Goal: Information Seeking & Learning: Check status

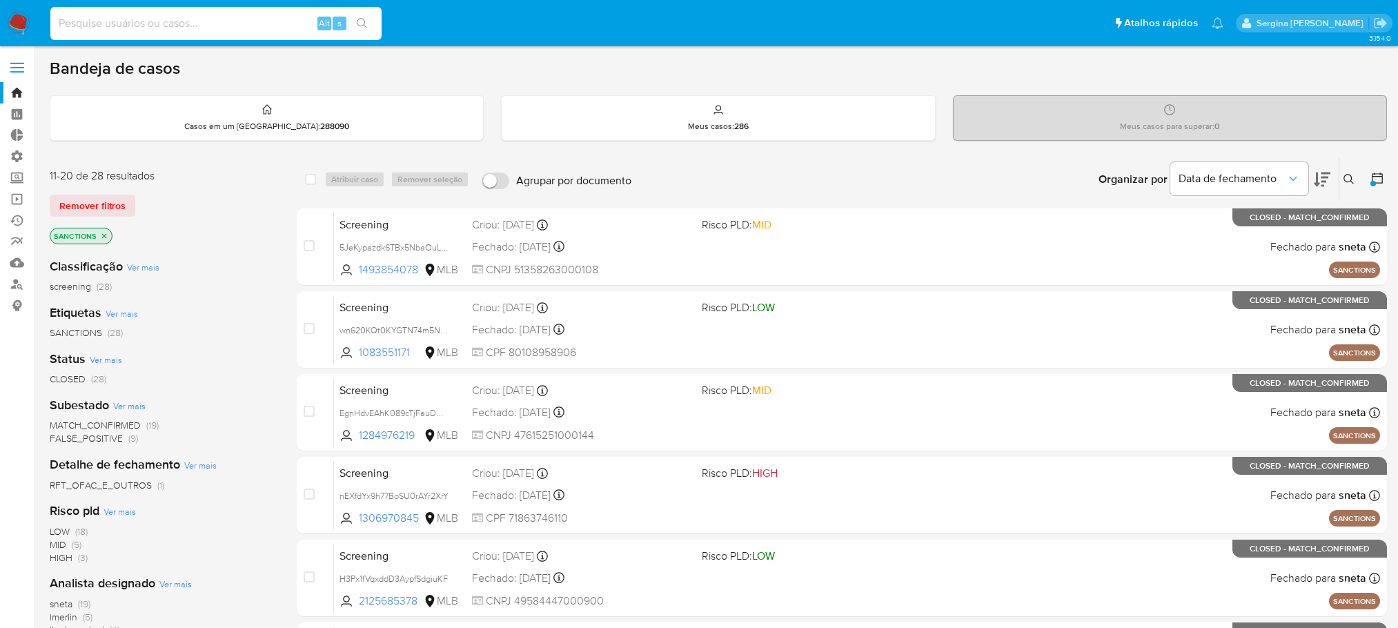
click at [123, 15] on input at bounding box center [215, 23] width 331 height 18
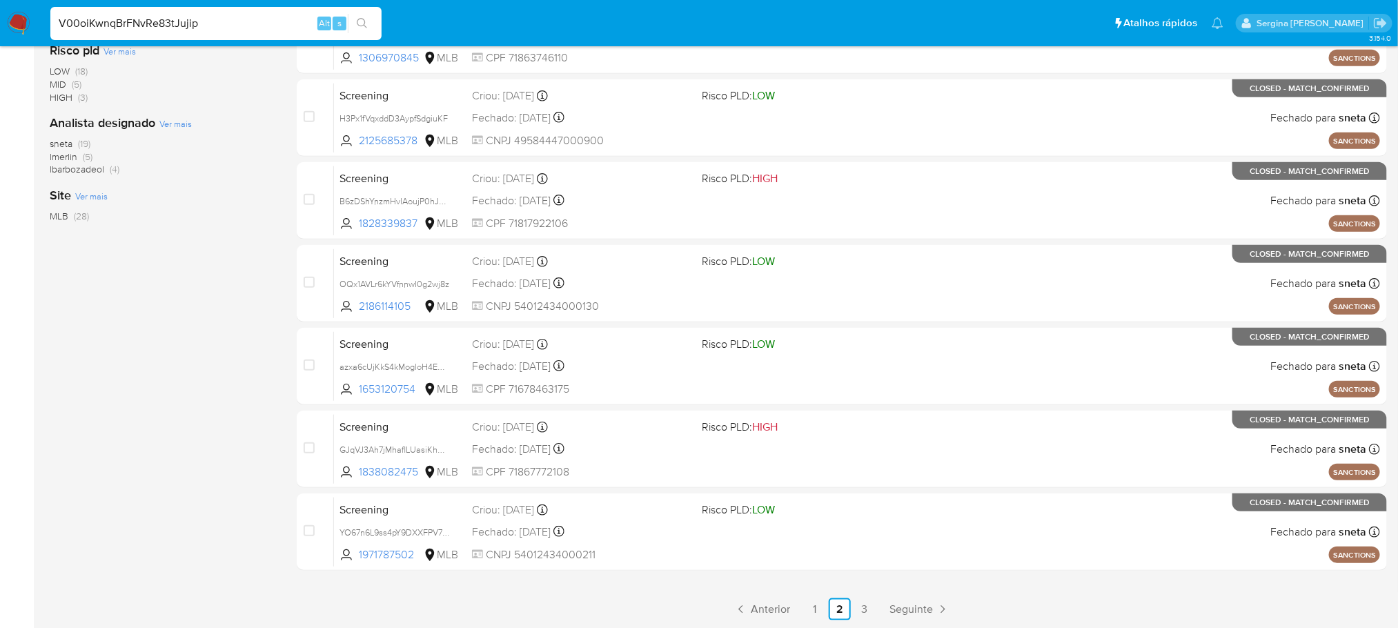
type input "V00oiKwnqBrFNvRe83tJujip"
click at [364, 23] on icon "search-icon" at bounding box center [362, 23] width 10 height 10
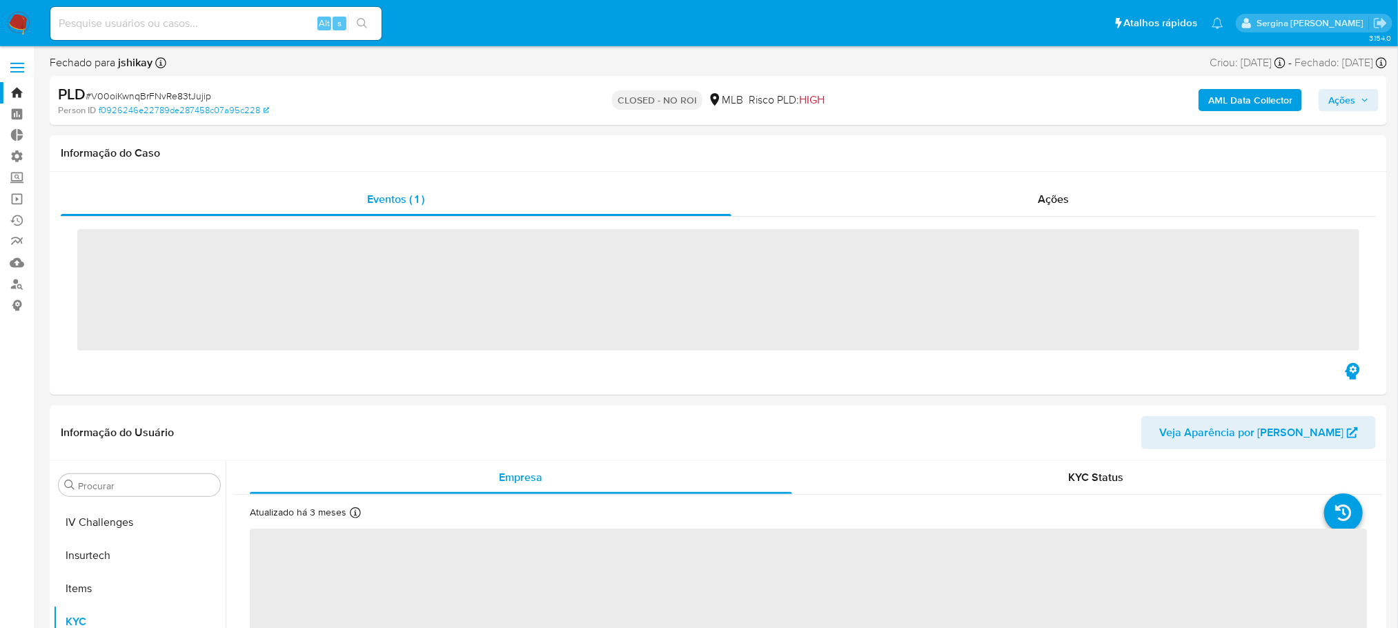
scroll to position [616, 0]
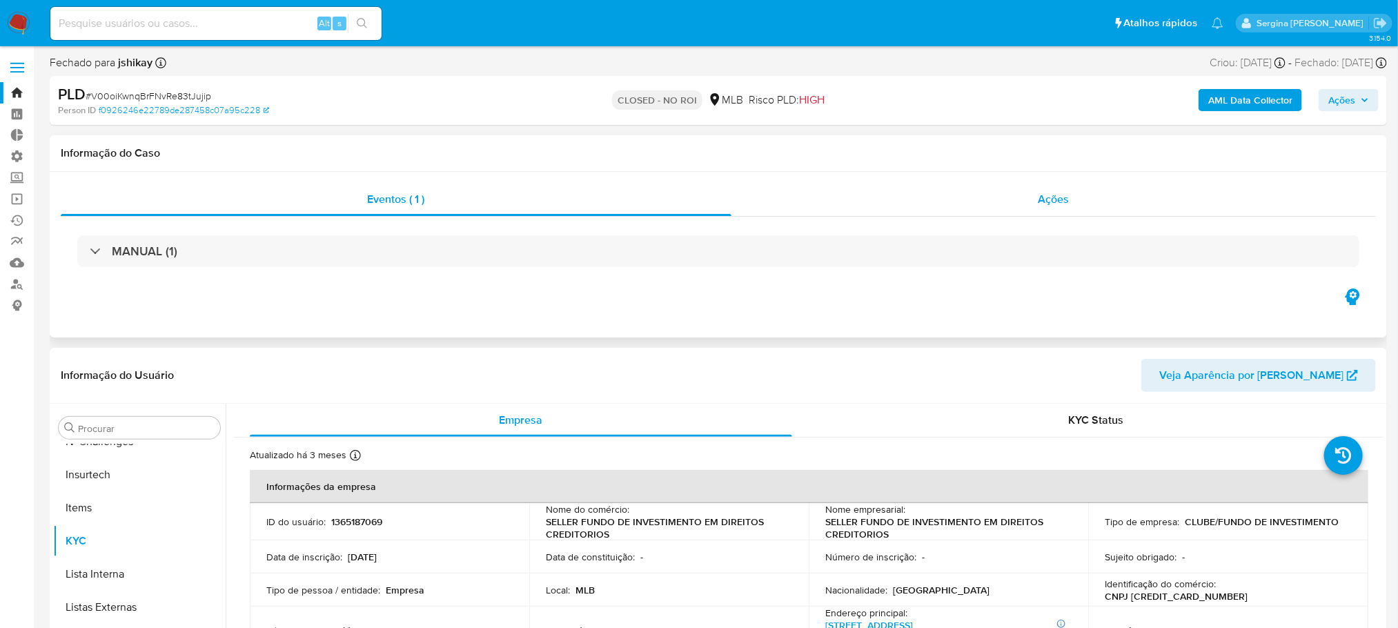
click at [1080, 207] on div "Ações" at bounding box center [1054, 199] width 645 height 33
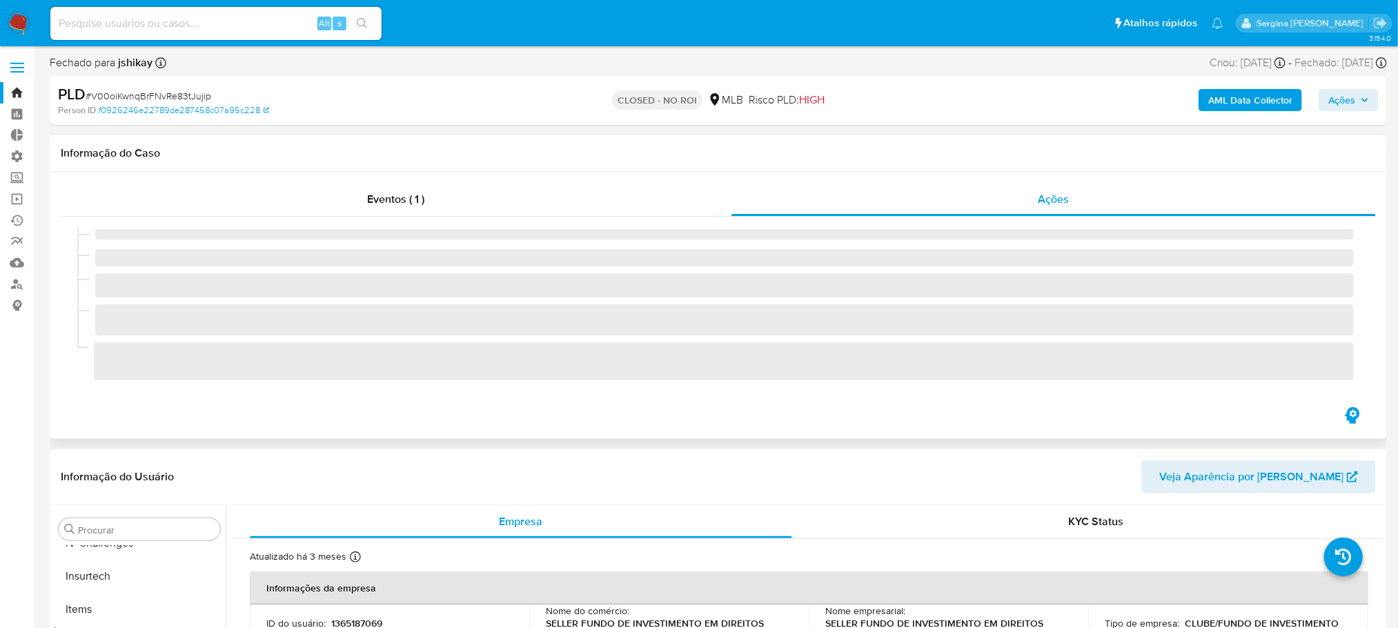
select select "10"
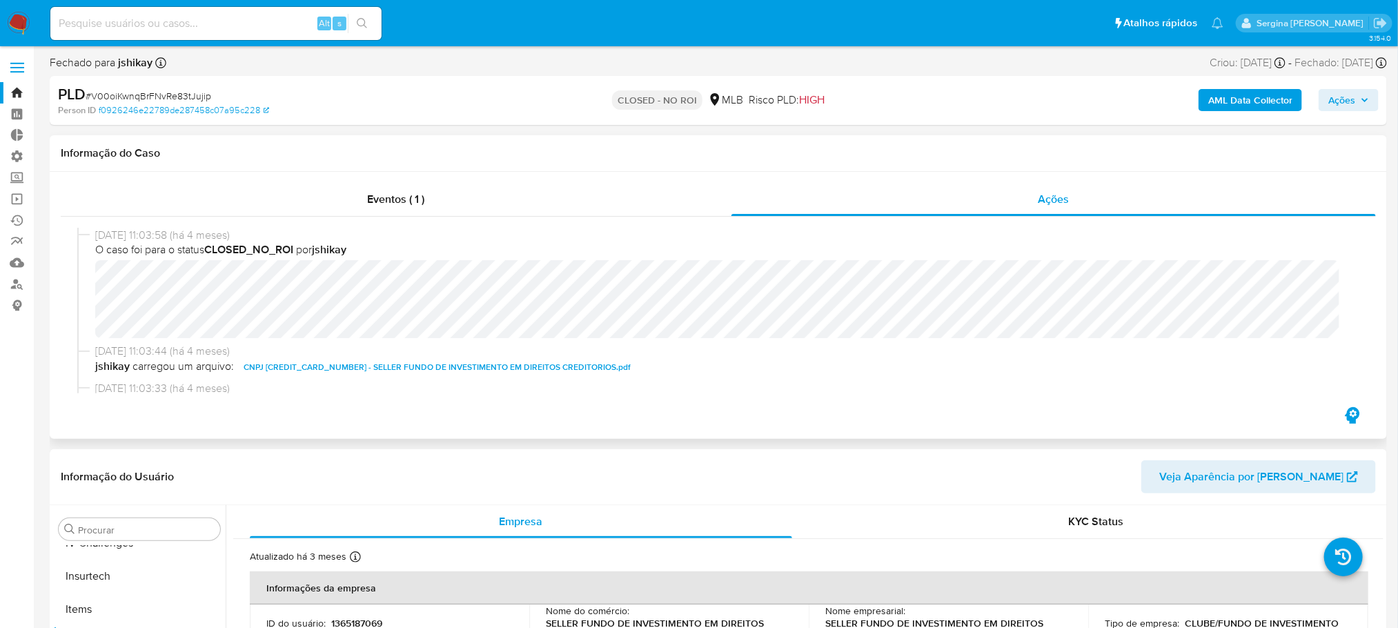
drag, startPoint x: 91, startPoint y: 235, endPoint x: 274, endPoint y: 237, distance: 182.9
click at [274, 237] on div "07/04/2025 11:03:58 (há 4 meses) O caso foi para o status CLOSED_NO_ROI por jsh…" at bounding box center [718, 286] width 1283 height 116
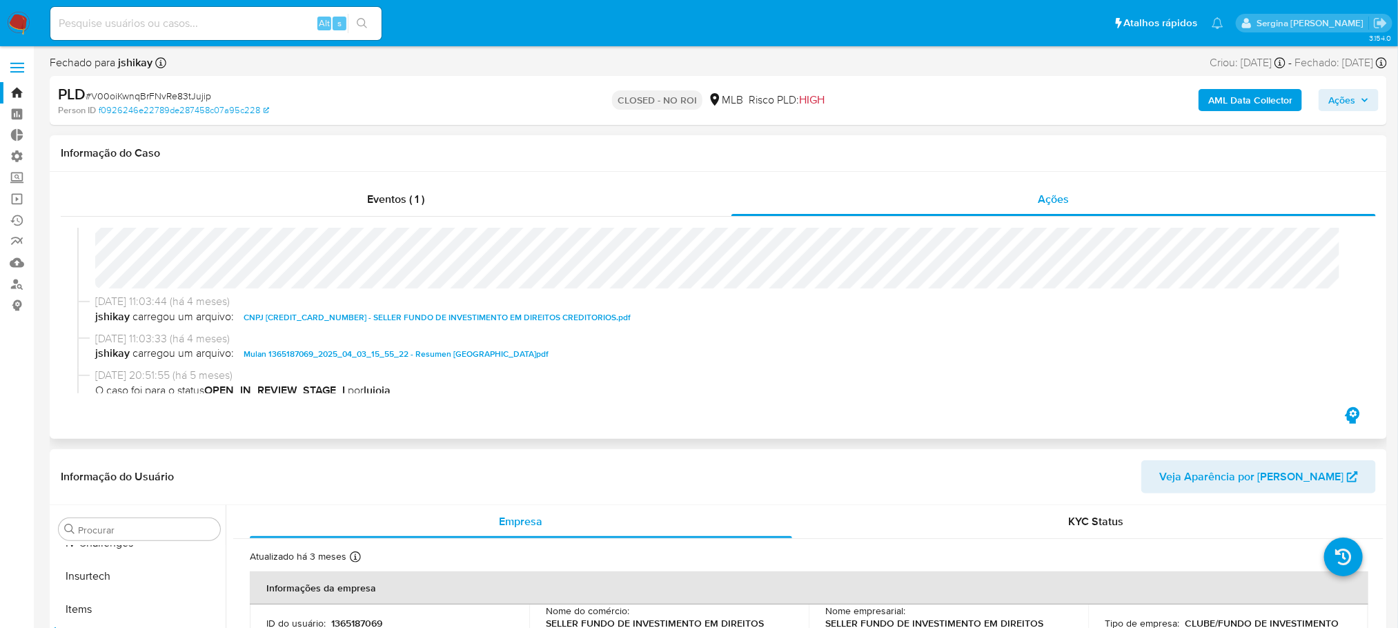
scroll to position [0, 0]
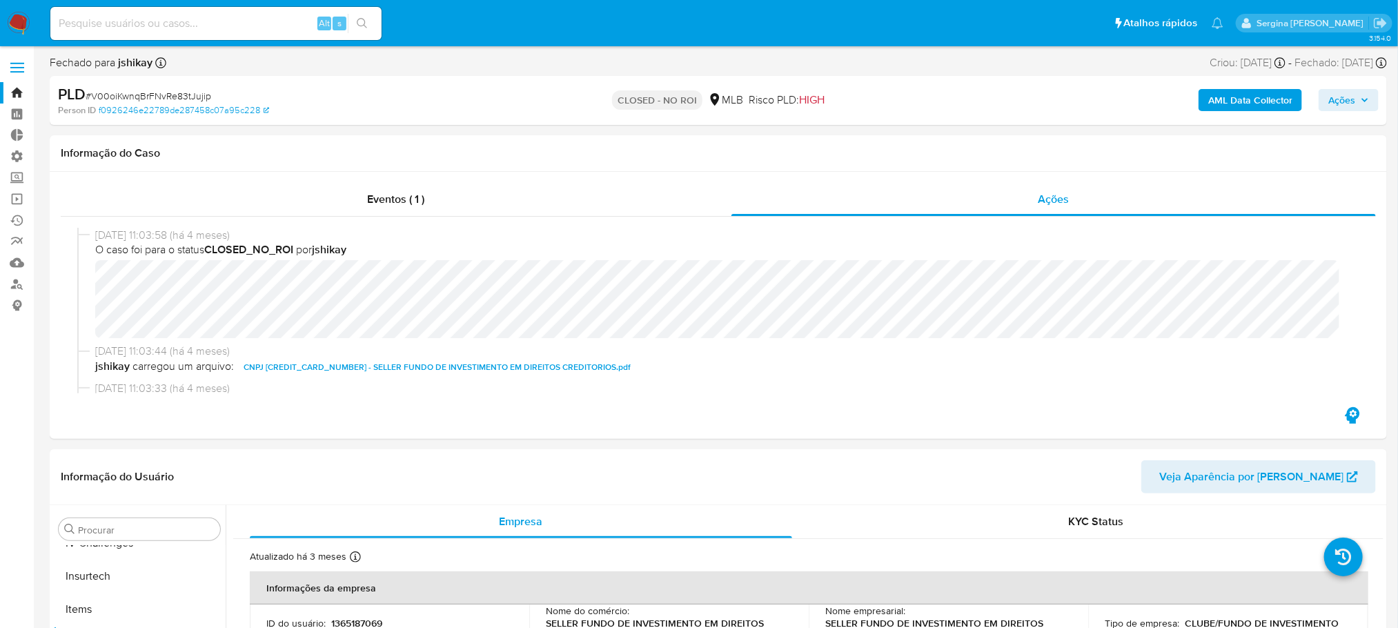
click at [226, 11] on div "Alt s" at bounding box center [215, 23] width 331 height 33
click at [166, 21] on input at bounding box center [215, 23] width 331 height 18
paste input "w7ctpisrDXhrkQKVZ97MUd3W"
type input "w7ctpisrDXhrkQKVZ97MUd3W"
click at [355, 21] on button "search-icon" at bounding box center [362, 23] width 28 height 19
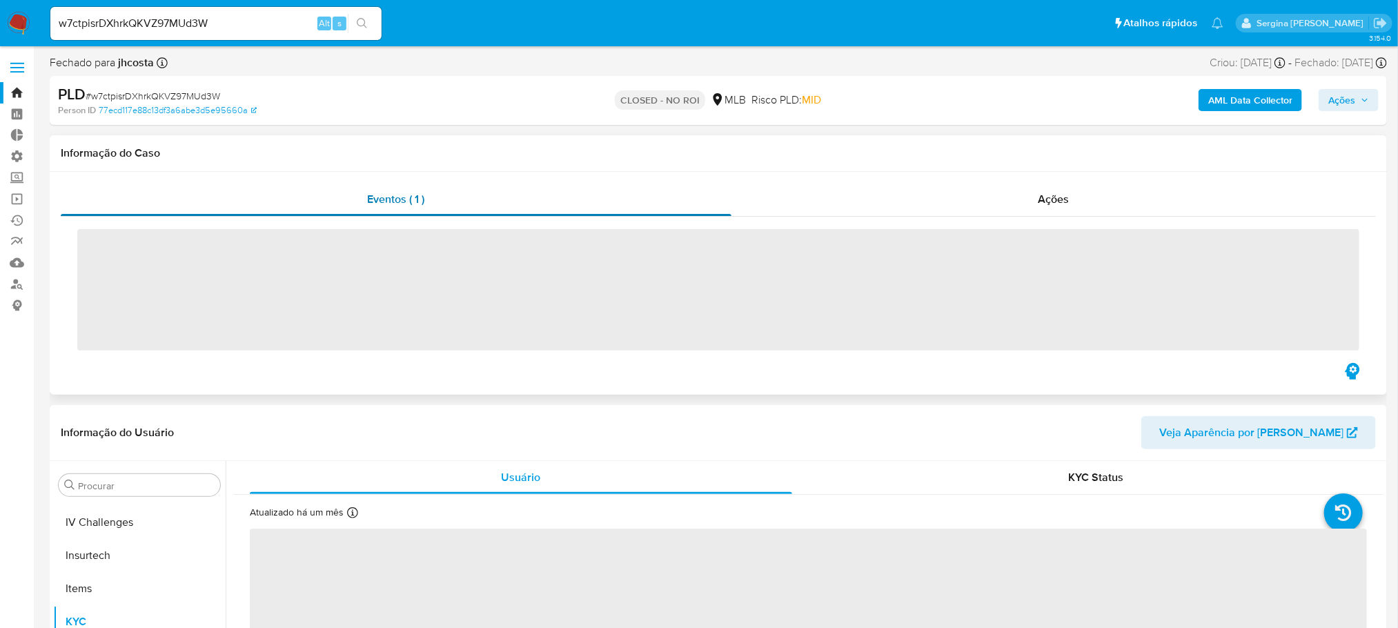
scroll to position [616, 0]
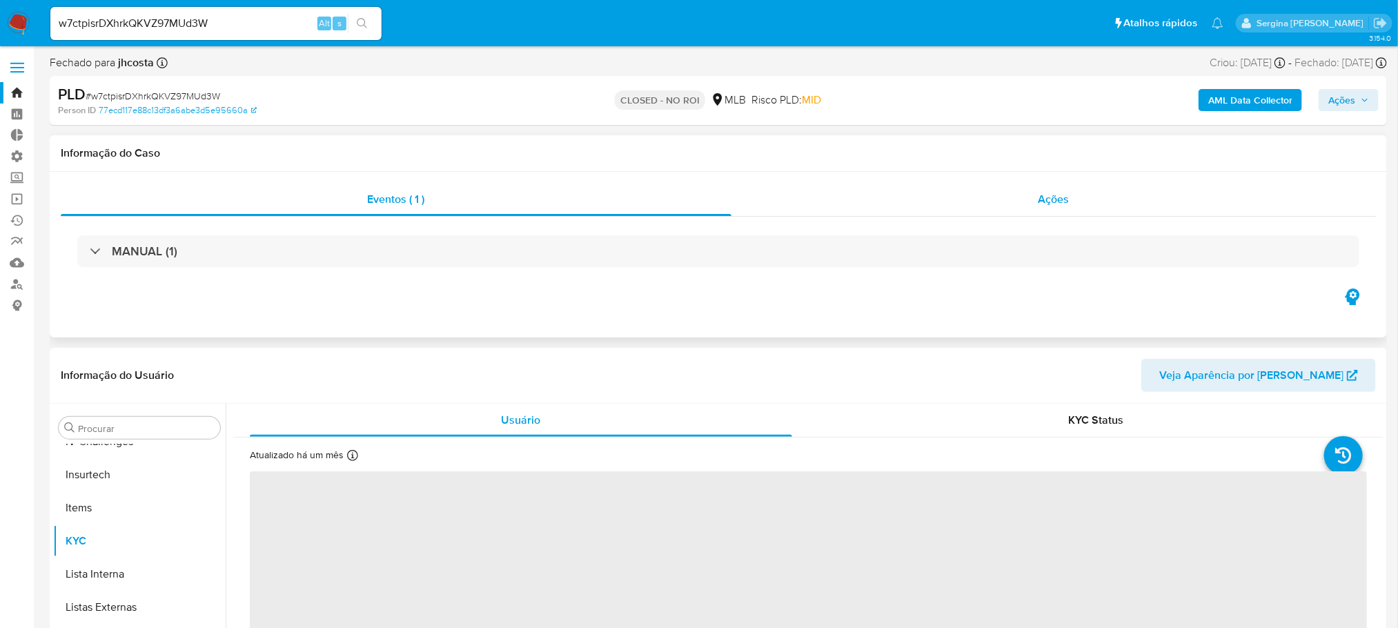
click at [1083, 206] on div "Ações" at bounding box center [1054, 199] width 645 height 33
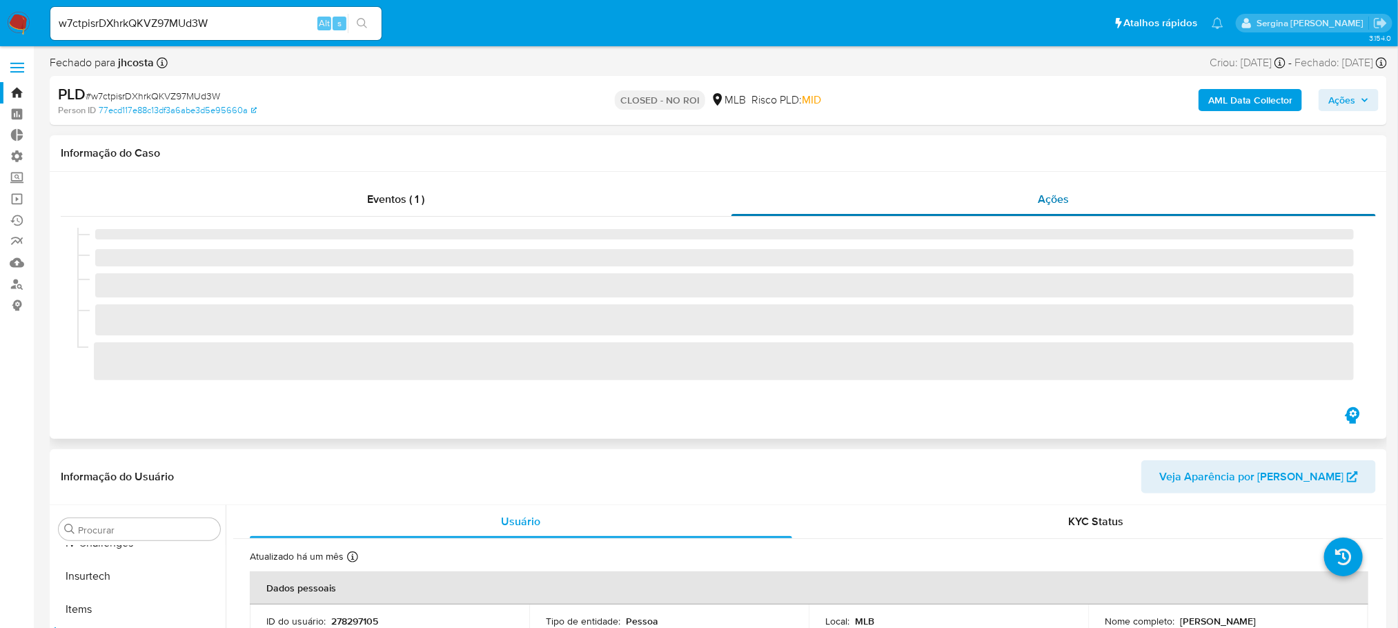
select select "10"
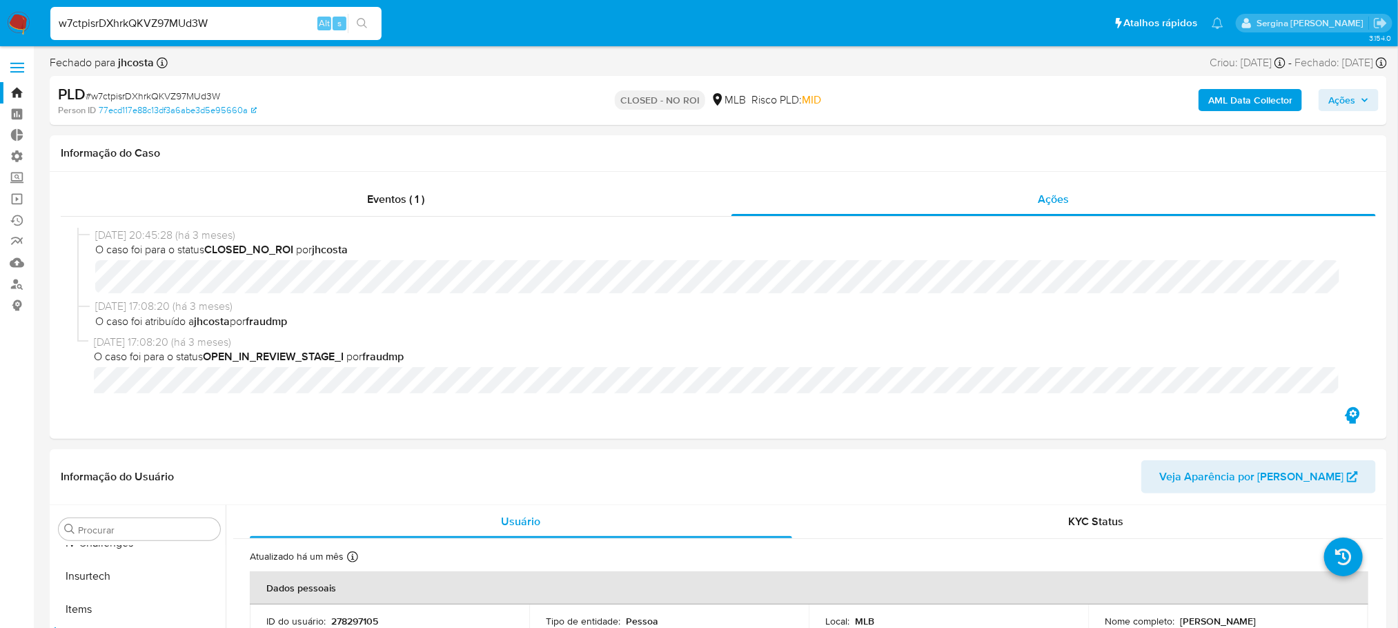
drag, startPoint x: 220, startPoint y: 27, endPoint x: 0, endPoint y: 29, distance: 220.2
click at [0, 29] on nav "Pausado Ver notificaciones w7ctpisrDXhrkQKVZ97MUd3W Alt s Atalhos rápidos Presi…" at bounding box center [699, 23] width 1398 height 46
paste input "ZTeajT5NdSF1wiUg3adtr8MU"
type input "ZTeajT5NdSF1wiUg3adtr8MU"
click at [355, 23] on button "search-icon" at bounding box center [362, 23] width 28 height 19
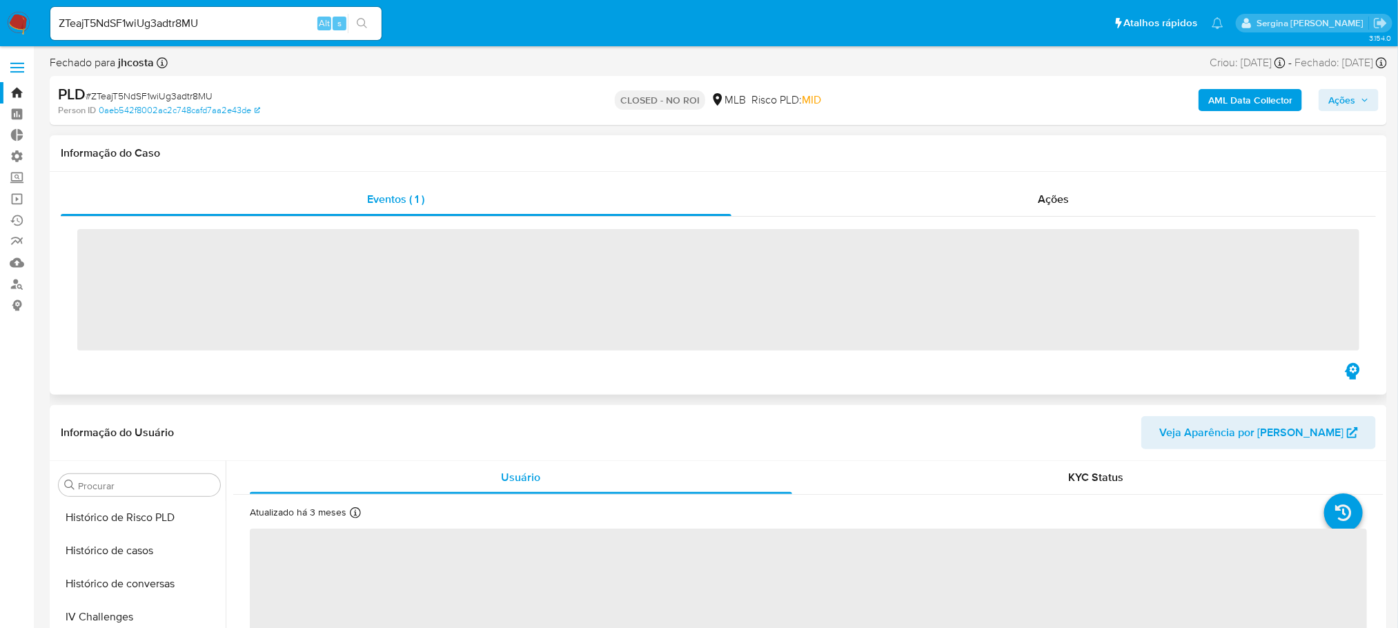
scroll to position [616, 0]
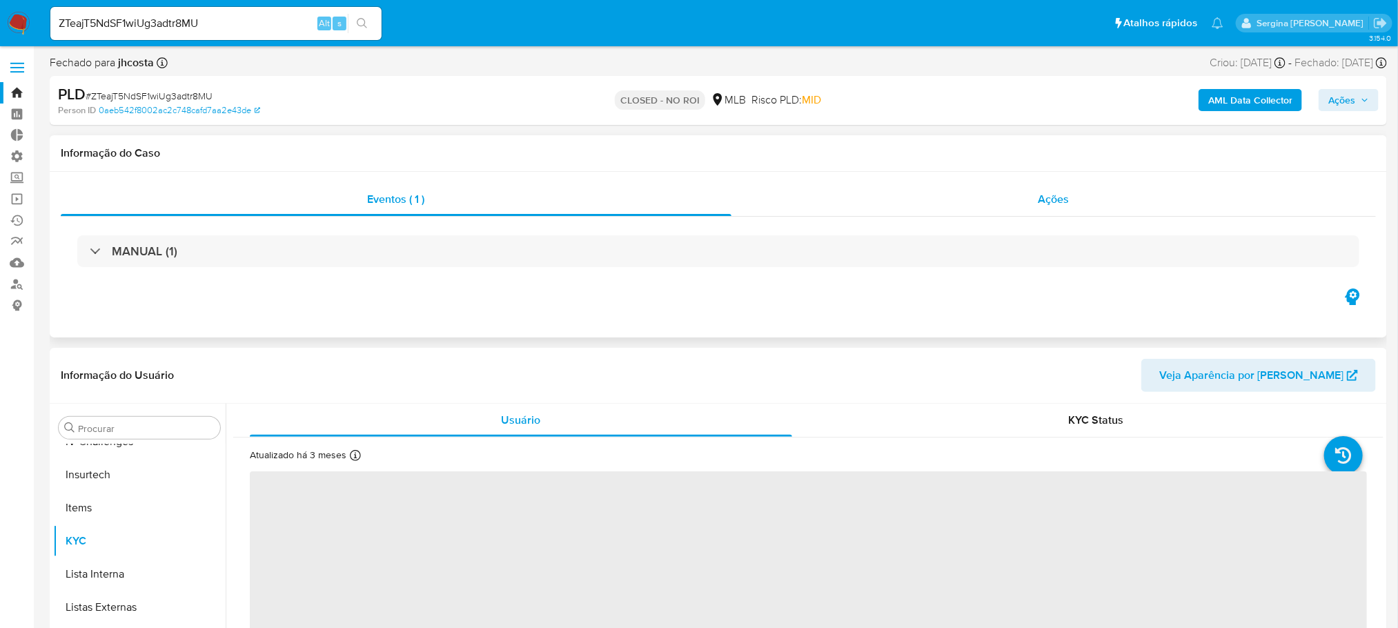
click at [1029, 203] on div "Ações" at bounding box center [1054, 199] width 645 height 33
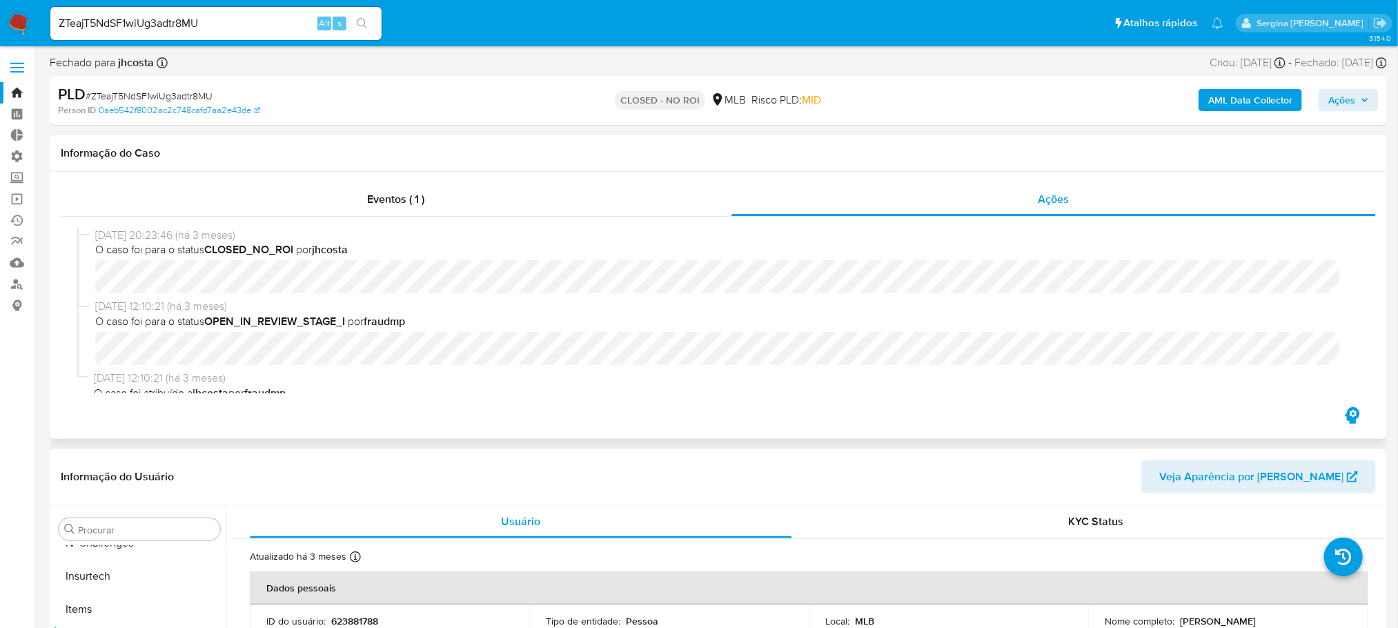
select select "10"
drag, startPoint x: 255, startPoint y: 30, endPoint x: 0, endPoint y: 1, distance: 256.4
click at [0, 1] on nav "Pausado Ver notificaciones ZTeajT5NdSF1wiUg3adtr8MU Alt s Atalhos rápidos Presi…" at bounding box center [699, 23] width 1398 height 46
paste input "209205718"
type input "209205718"
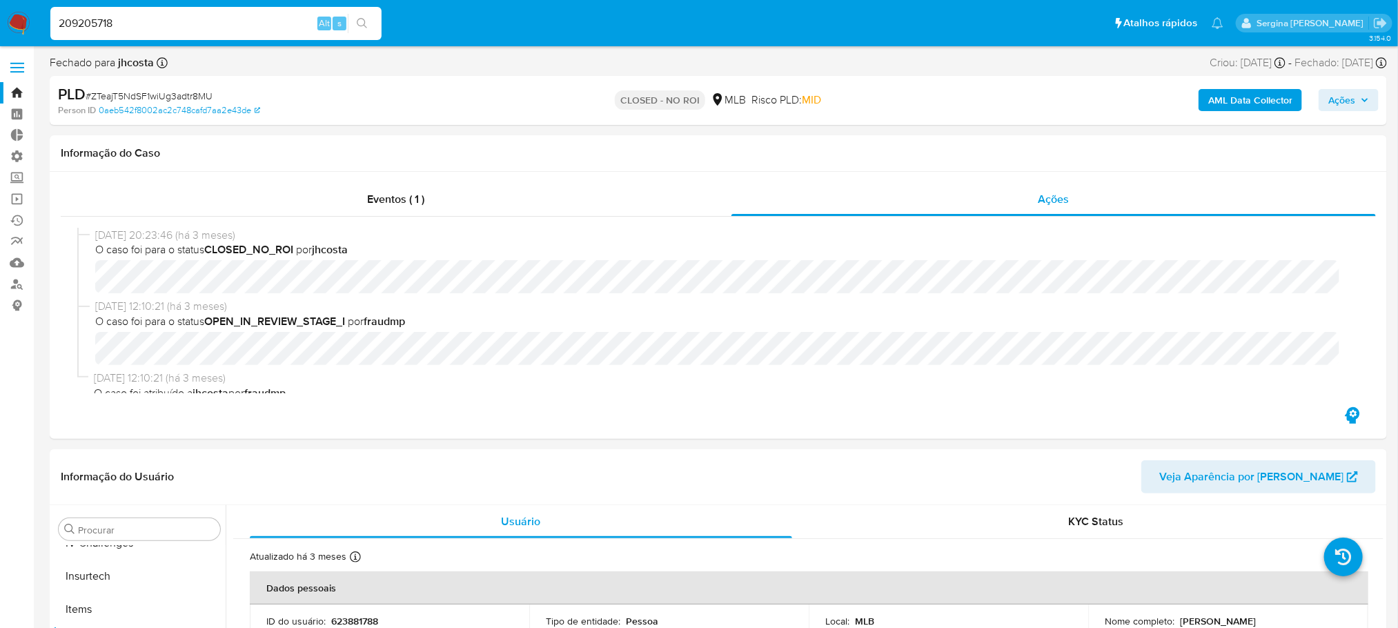
click at [362, 23] on icon "search-icon" at bounding box center [362, 23] width 11 height 11
drag, startPoint x: 141, startPoint y: 23, endPoint x: 17, endPoint y: 25, distance: 123.6
click at [17, 25] on nav "Pausado Ver notificaciones 209205718 Alt s Atalhos rápidos Presiona las siguien…" at bounding box center [699, 23] width 1398 height 46
drag, startPoint x: 101, startPoint y: 26, endPoint x: 110, endPoint y: 26, distance: 8.3
click at [101, 26] on input "209205718" at bounding box center [215, 23] width 331 height 18
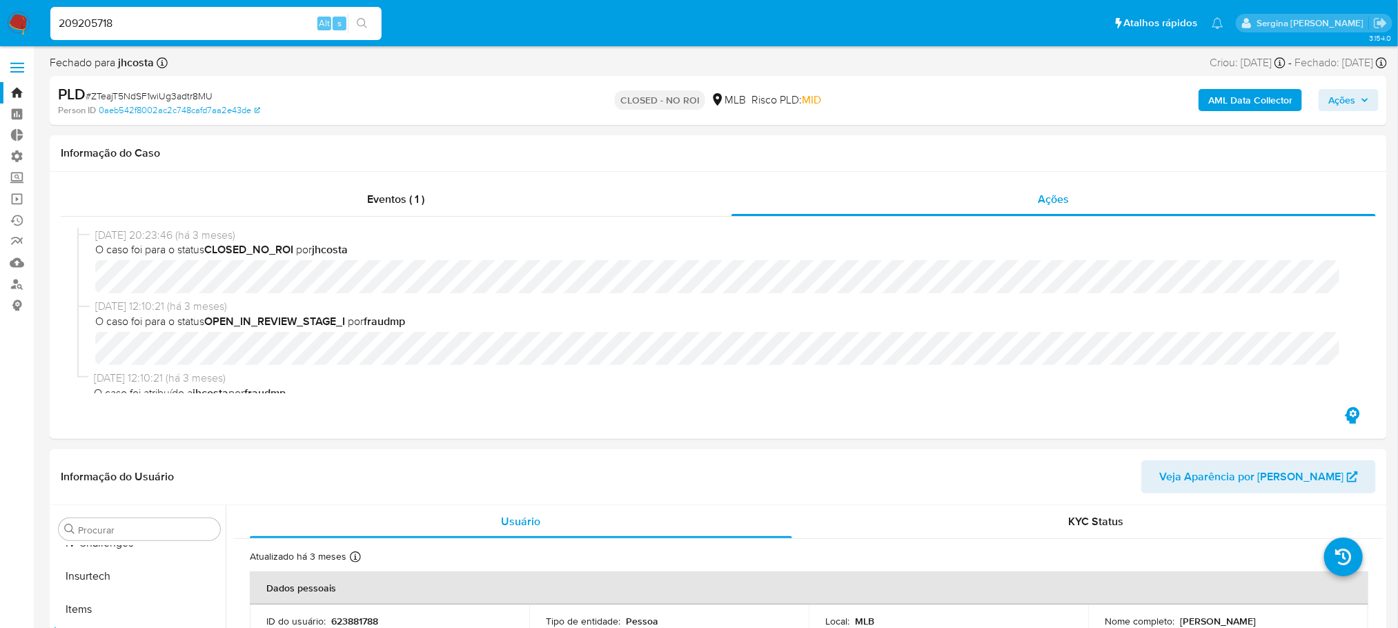
drag, startPoint x: 118, startPoint y: 23, endPoint x: 64, endPoint y: 27, distance: 54.0
click at [64, 27] on input "209205718" at bounding box center [215, 23] width 331 height 18
click at [357, 26] on icon "search-icon" at bounding box center [362, 23] width 11 height 11
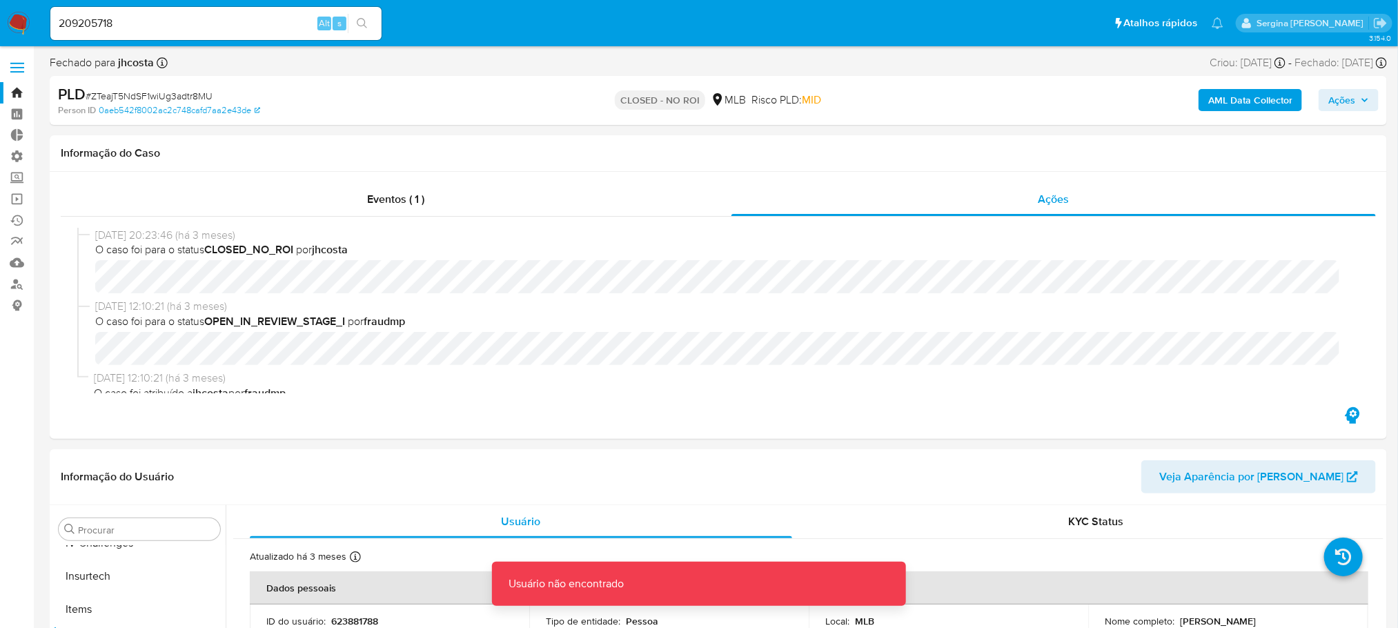
click at [15, 92] on link "Bandeja" at bounding box center [82, 92] width 164 height 21
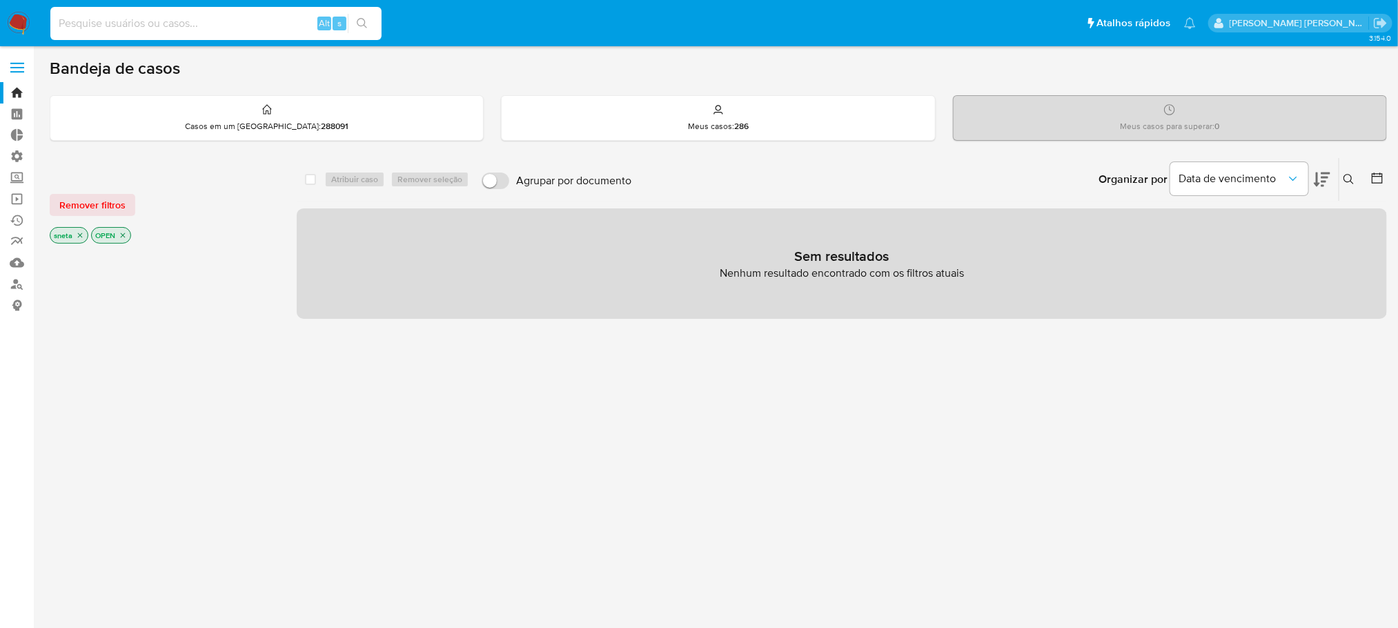
click at [130, 17] on input at bounding box center [215, 23] width 331 height 18
paste input "209205718"
type input "209205718"
click at [355, 21] on button "search-icon" at bounding box center [362, 23] width 28 height 19
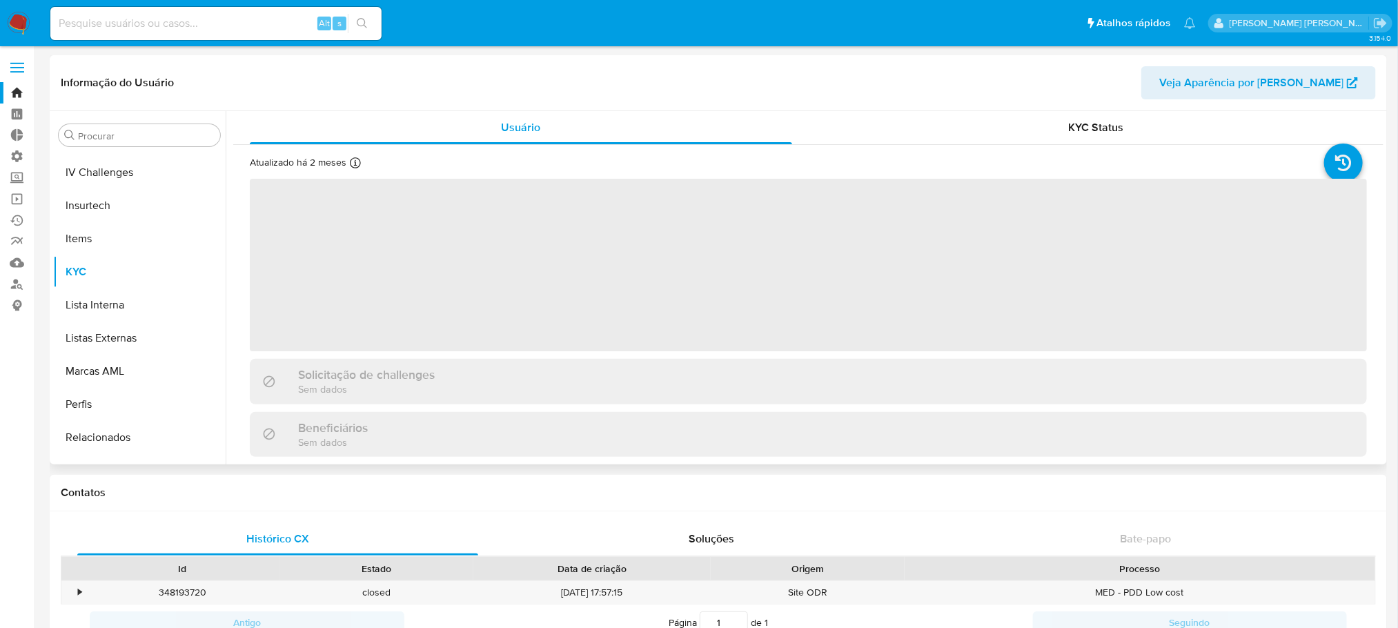
scroll to position [616, 0]
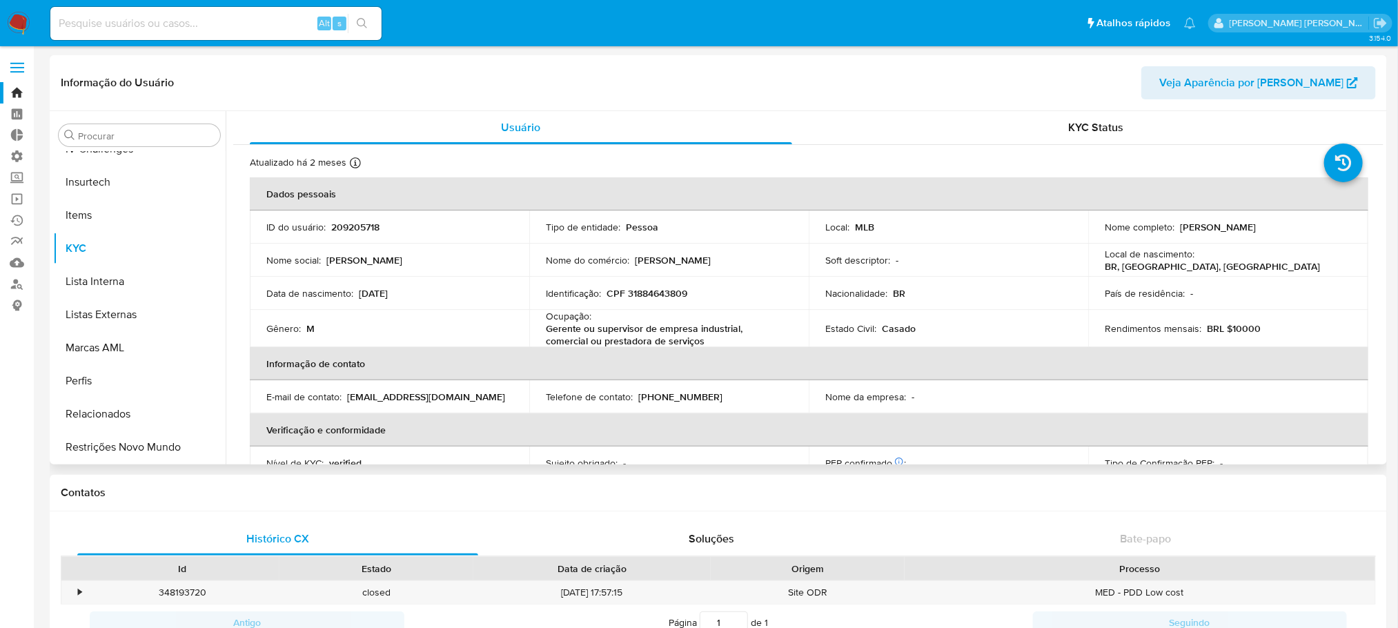
select select "10"
click at [1069, 133] on span "KYC Status" at bounding box center [1096, 127] width 55 height 16
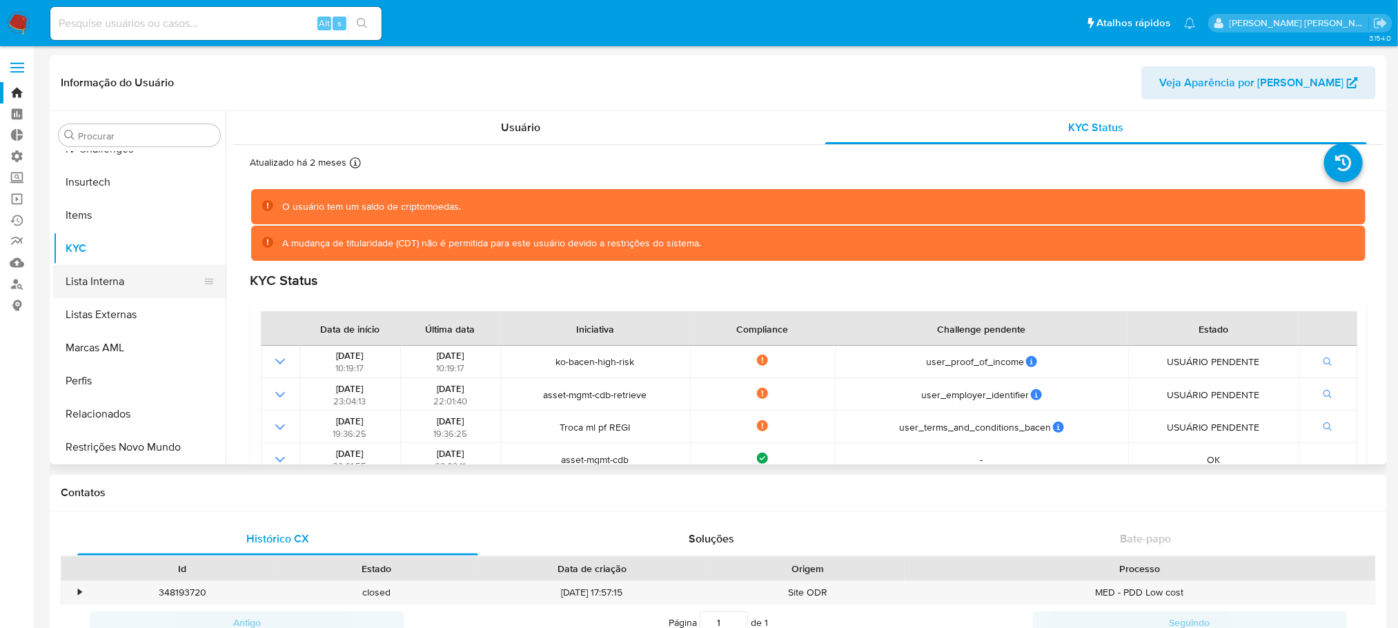
click at [123, 284] on button "Lista Interna" at bounding box center [134, 281] width 162 height 33
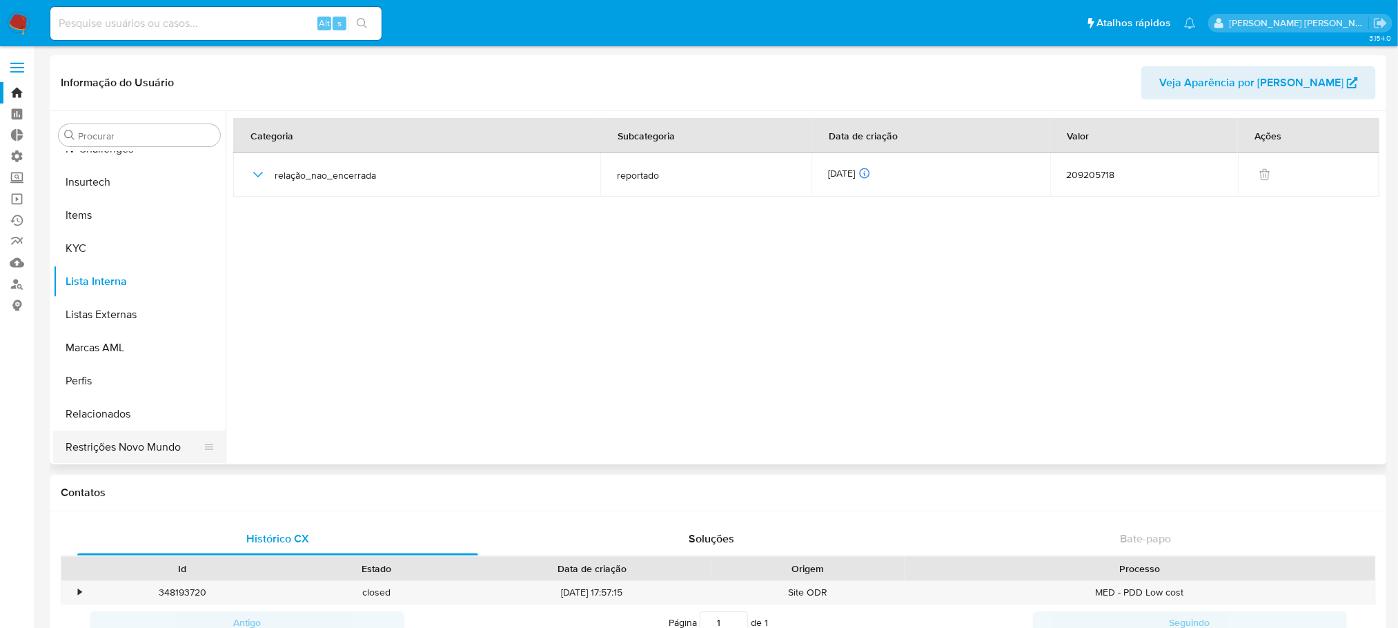
click at [156, 438] on button "Restrições Novo Mundo" at bounding box center [134, 447] width 162 height 33
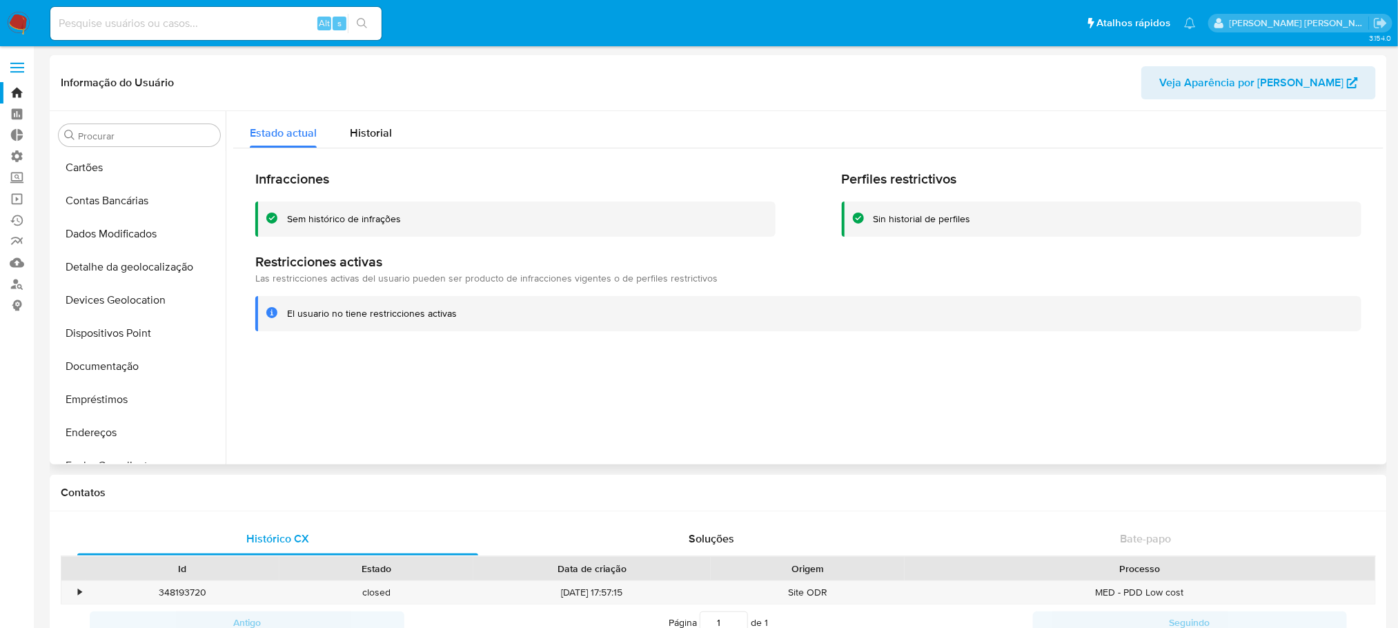
scroll to position [0, 0]
